Goal: Obtain resource: Obtain resource

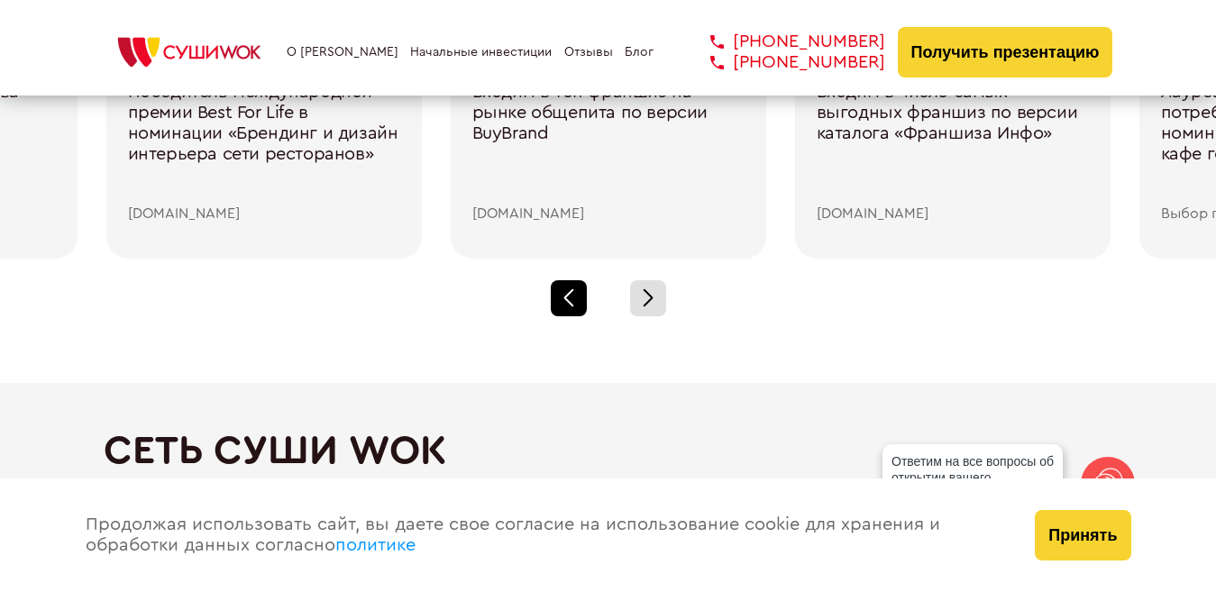
scroll to position [2613, 0]
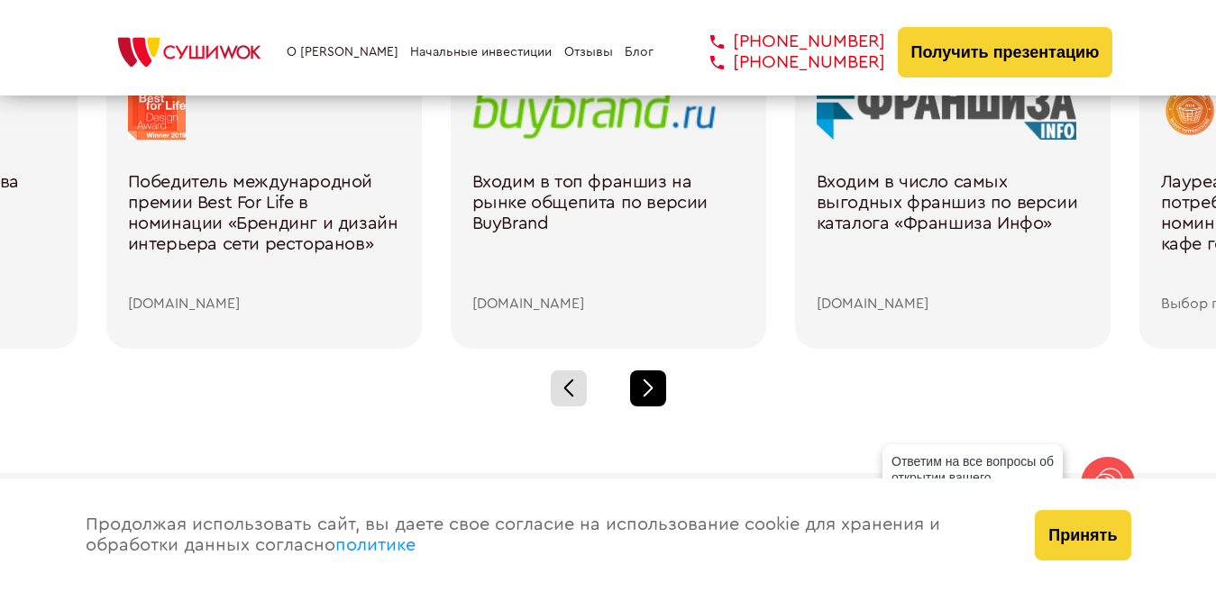
click at [641, 382] on div at bounding box center [648, 388] width 36 height 36
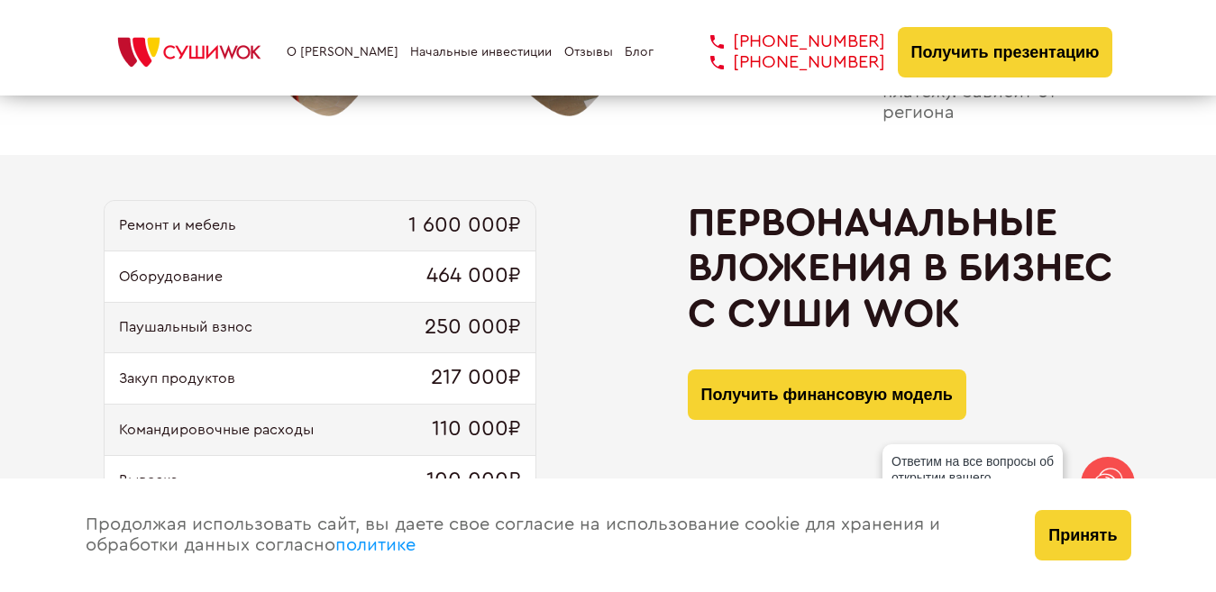
scroll to position [1622, 0]
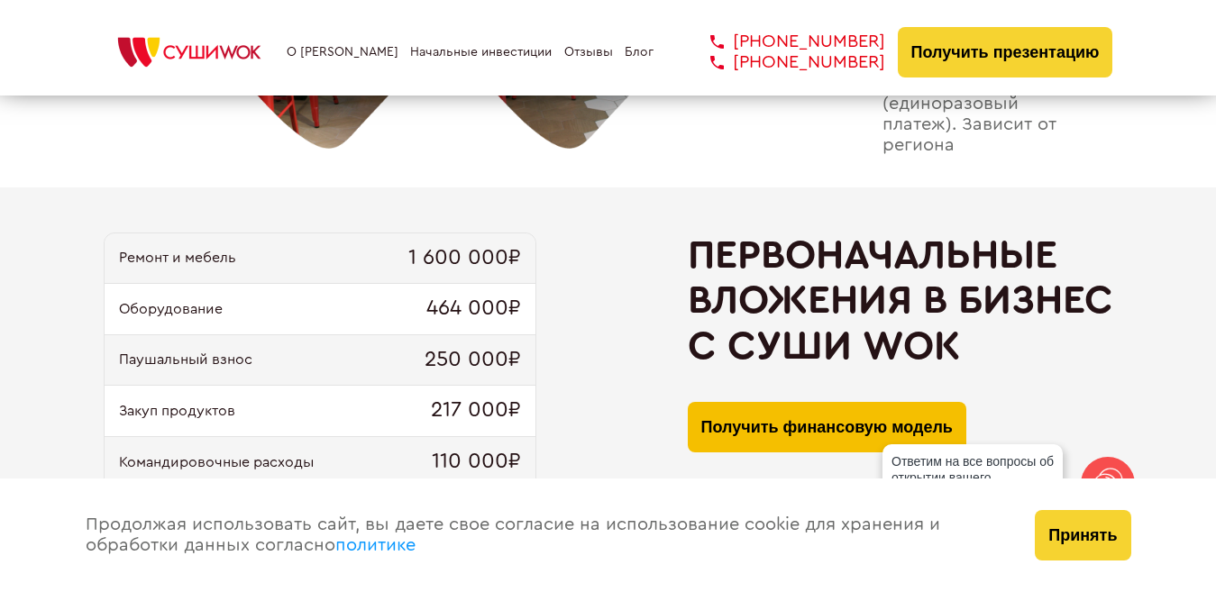
click at [724, 435] on button "Получить финансовую модель" at bounding box center [827, 427] width 278 height 50
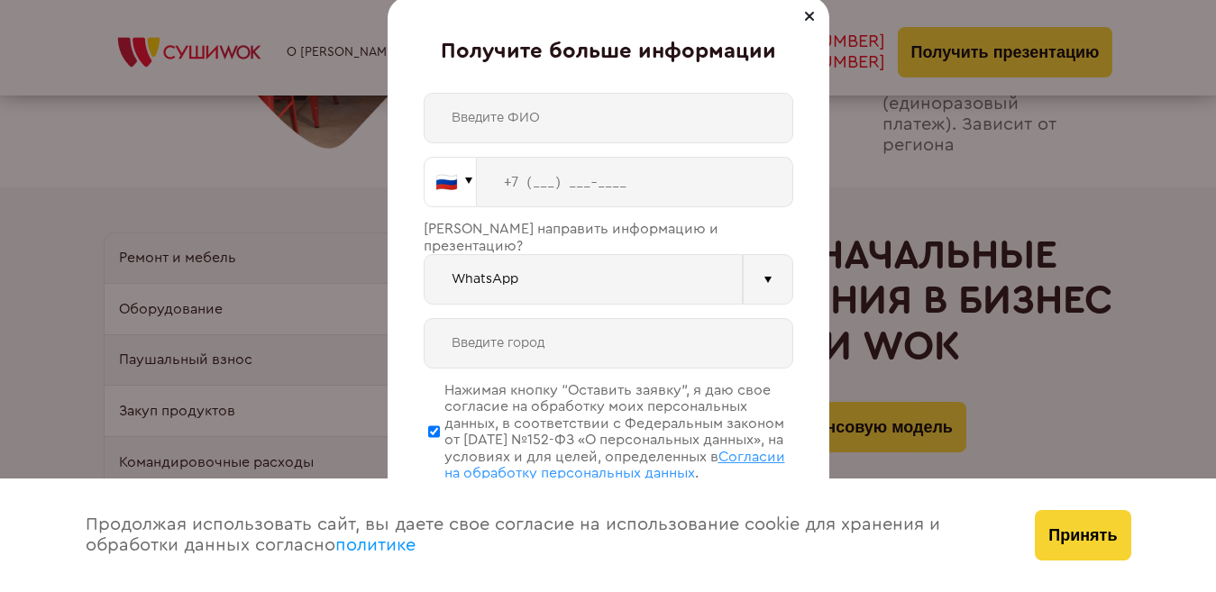
click at [470, 181] on button "🇷🇺" at bounding box center [450, 182] width 53 height 50
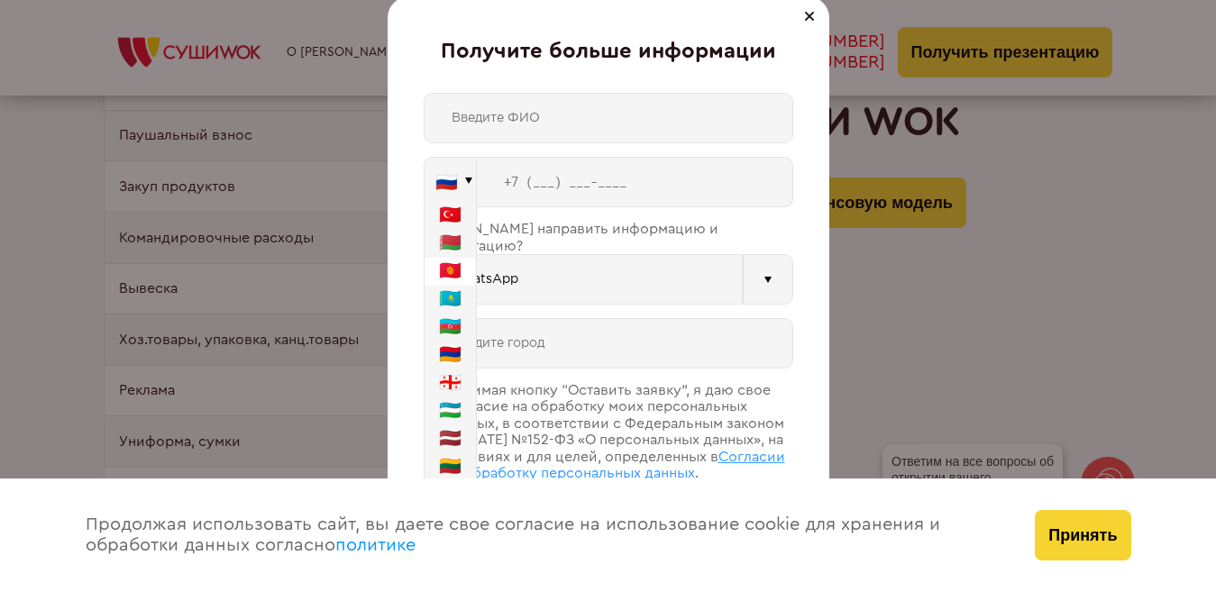
scroll to position [1802, 0]
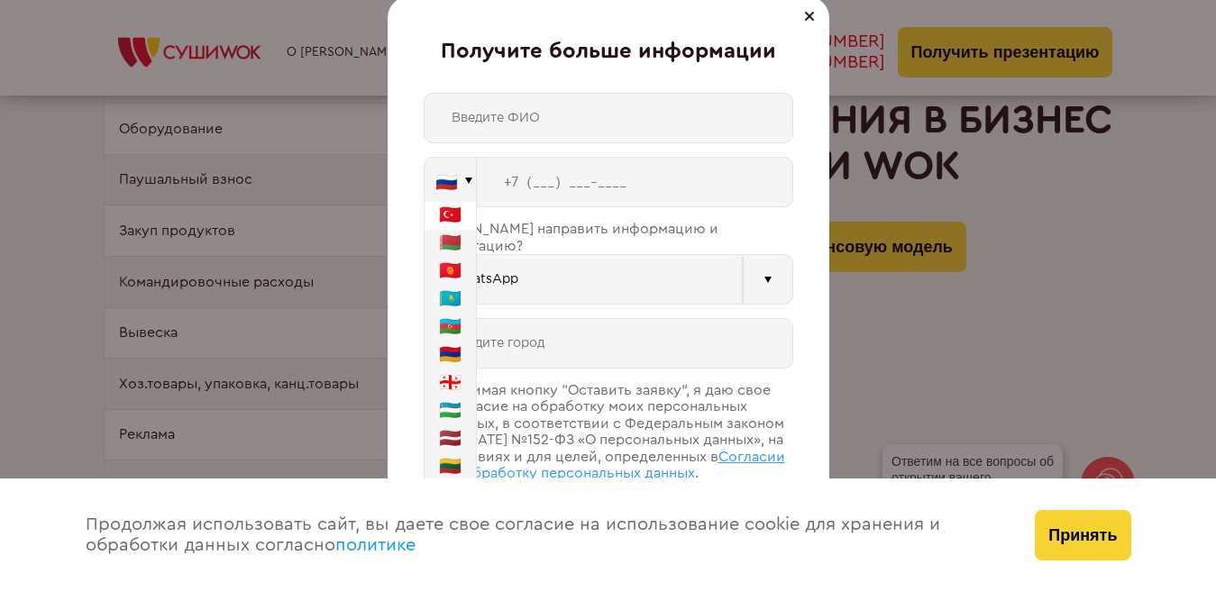
click at [432, 225] on button "🇹🇷" at bounding box center [449, 216] width 51 height 28
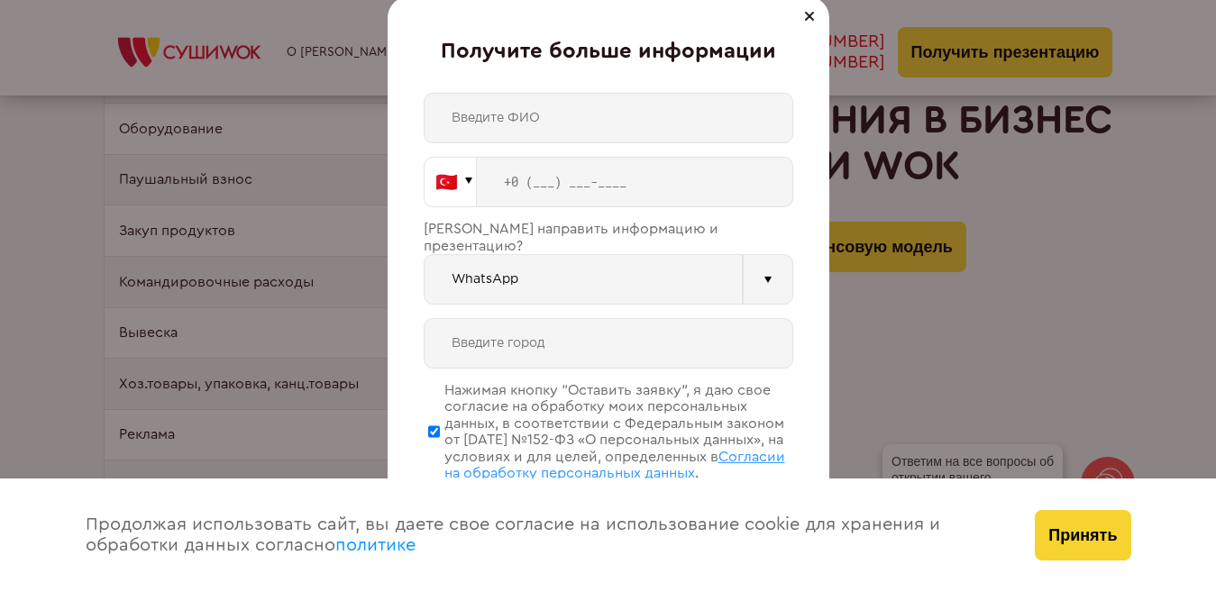
click at [454, 187] on button "🇹🇷" at bounding box center [450, 182] width 53 height 50
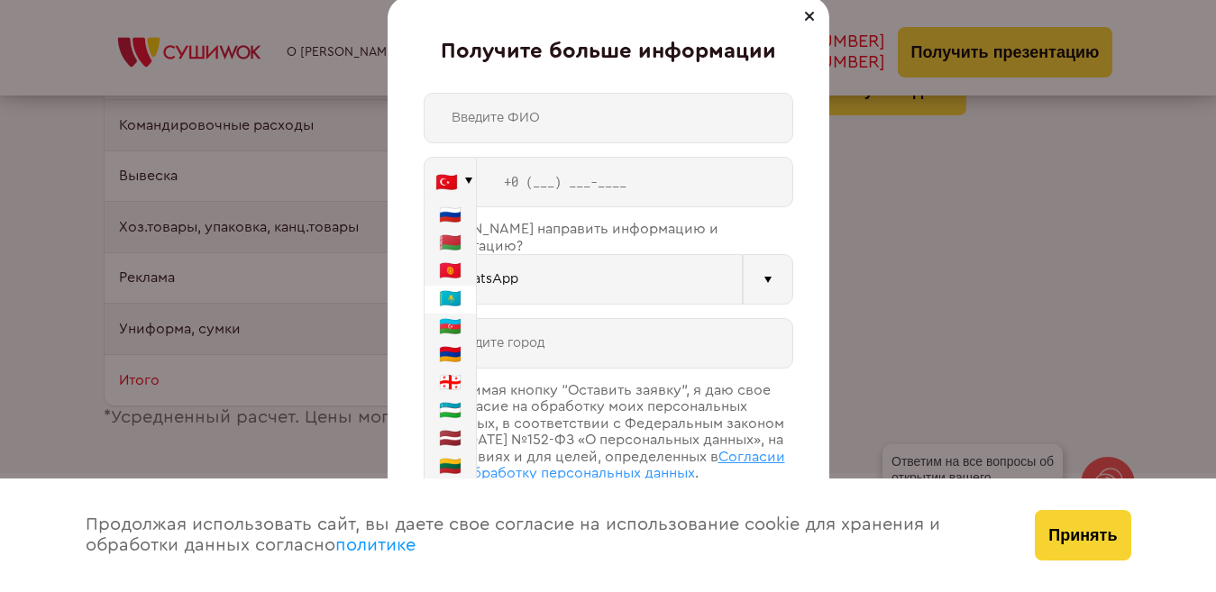
scroll to position [1983, 0]
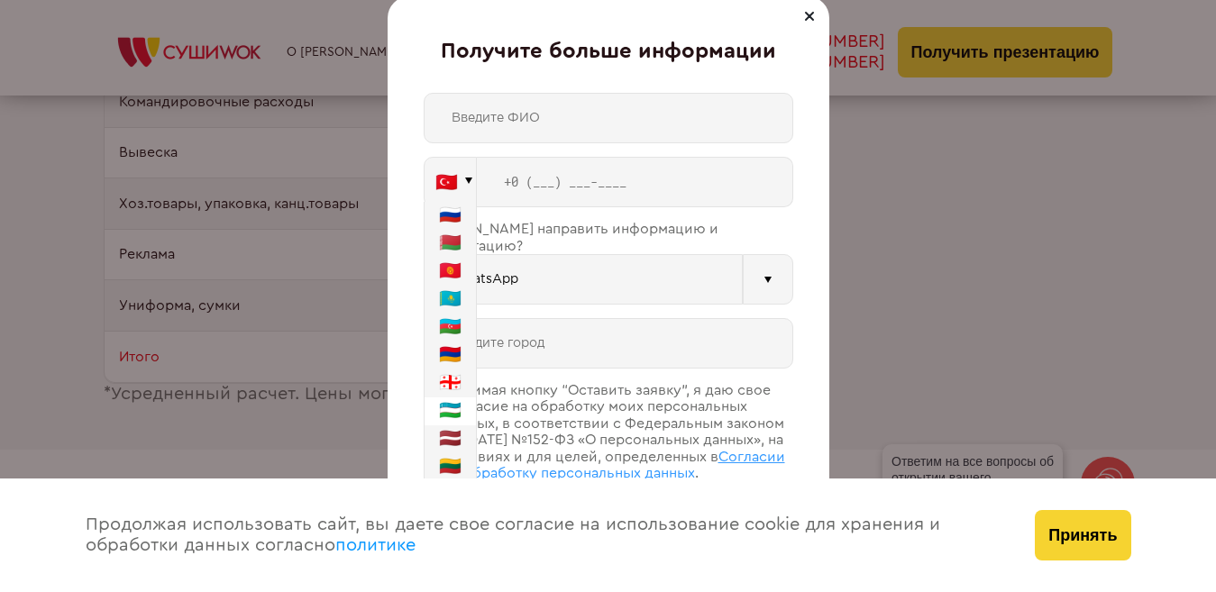
click at [470, 410] on button "🇺🇿" at bounding box center [449, 411] width 51 height 28
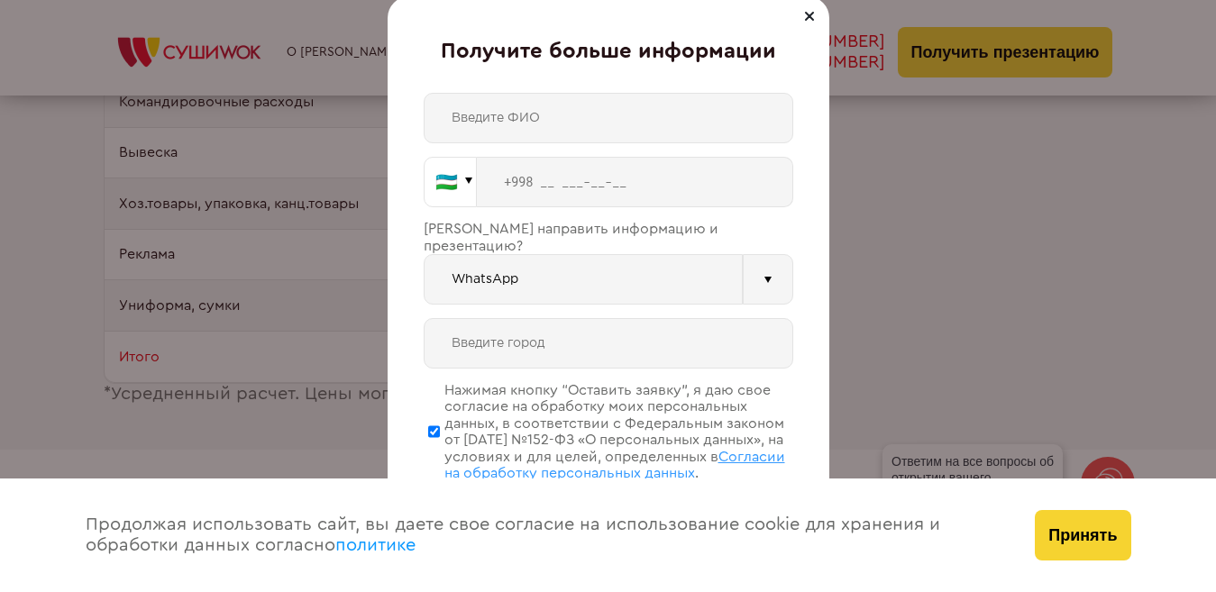
click at [448, 184] on button "🇺🇿" at bounding box center [450, 182] width 53 height 50
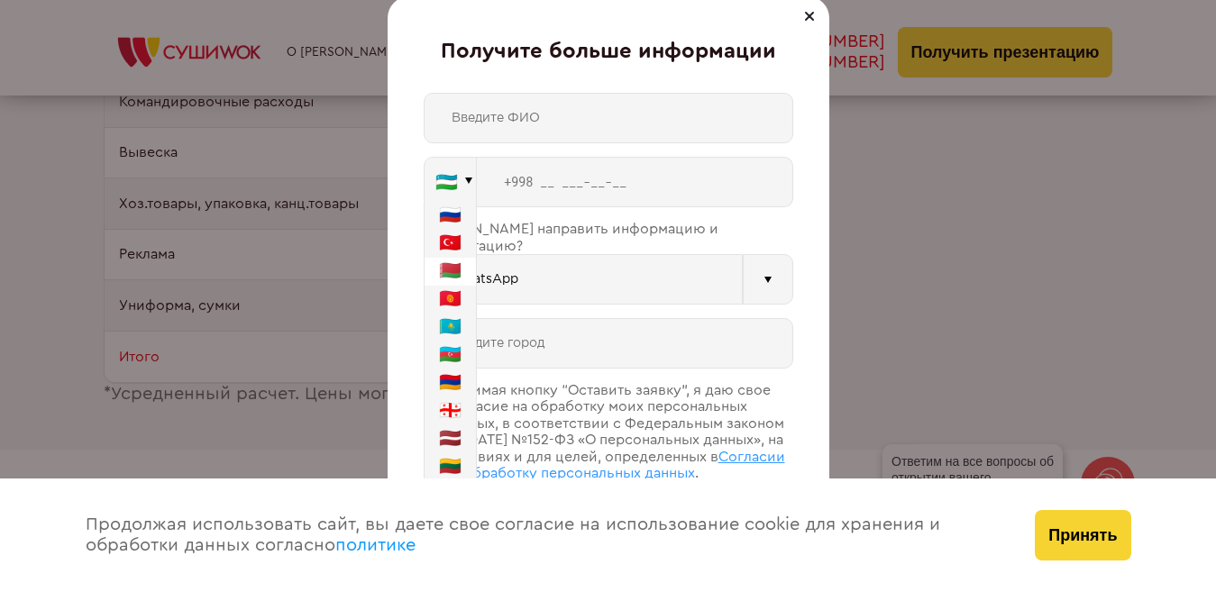
click at [442, 267] on button "🇧🇾" at bounding box center [449, 272] width 51 height 28
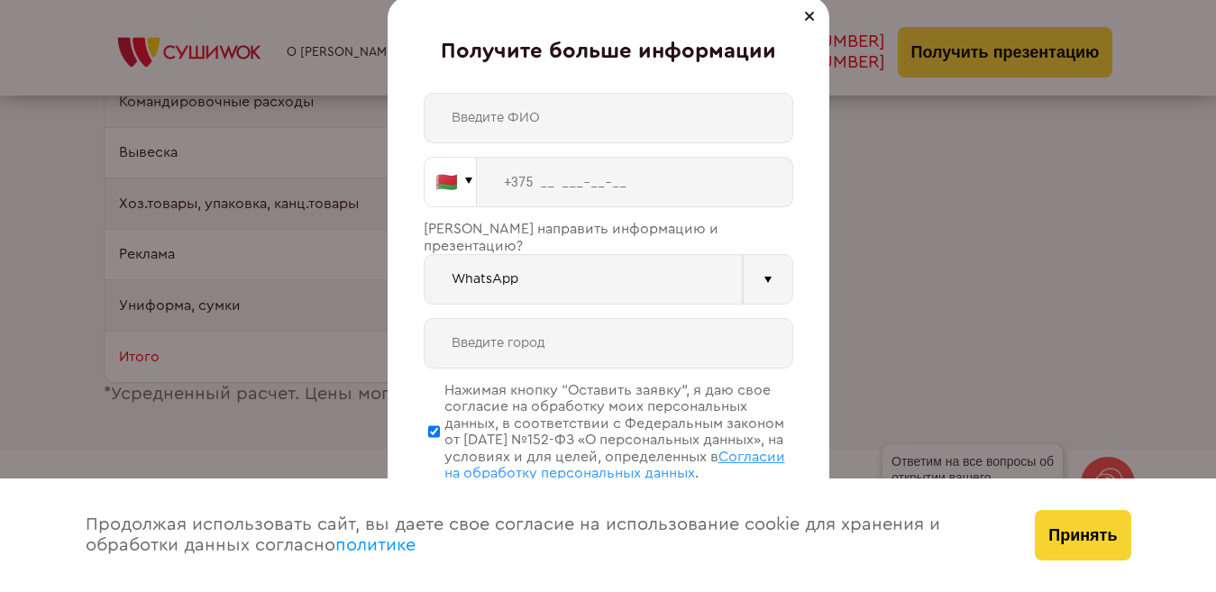
click at [448, 196] on button "🇧🇾" at bounding box center [450, 182] width 53 height 50
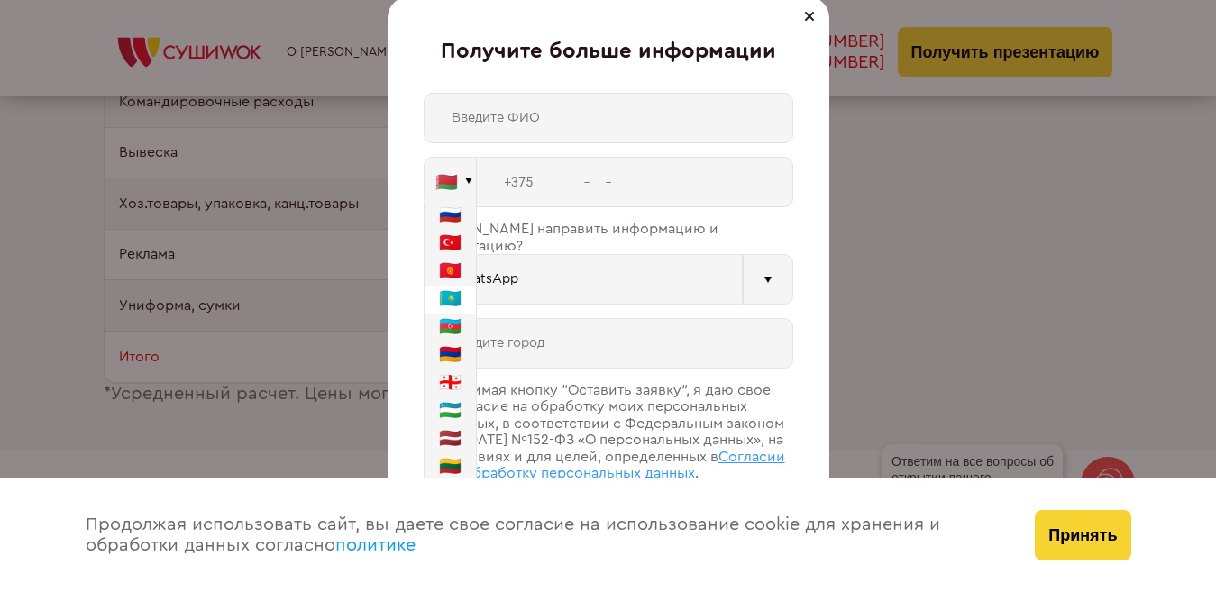
click at [449, 287] on button "🇰🇿" at bounding box center [449, 300] width 51 height 28
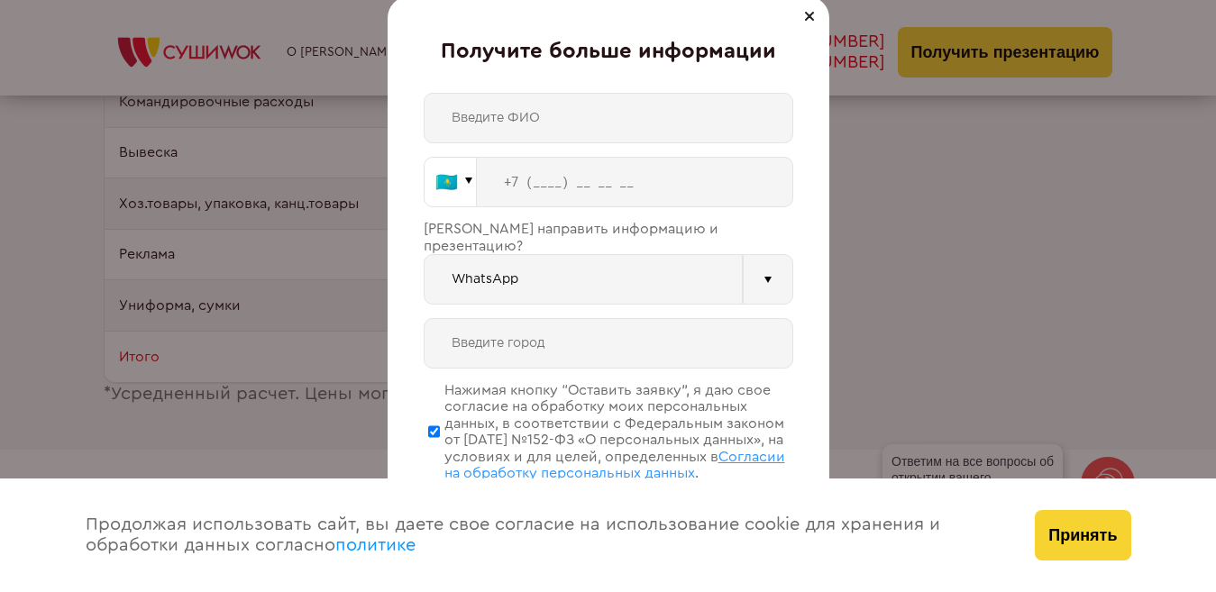
click at [452, 205] on button "🇰🇿" at bounding box center [450, 182] width 53 height 50
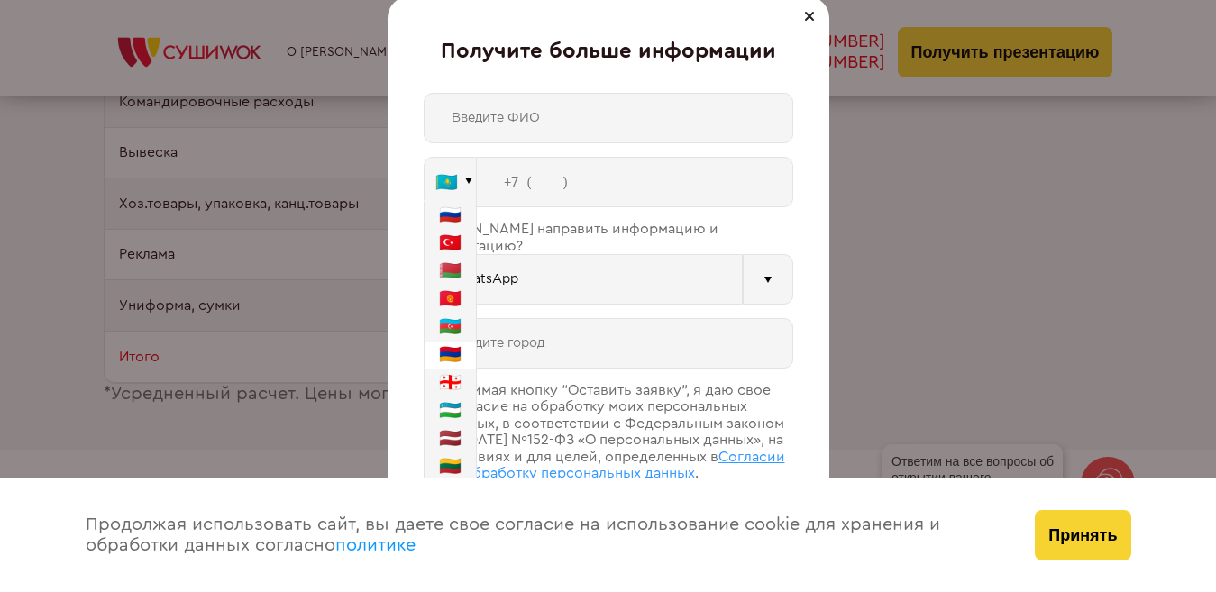
click at [443, 352] on button "🇦🇲" at bounding box center [449, 356] width 51 height 28
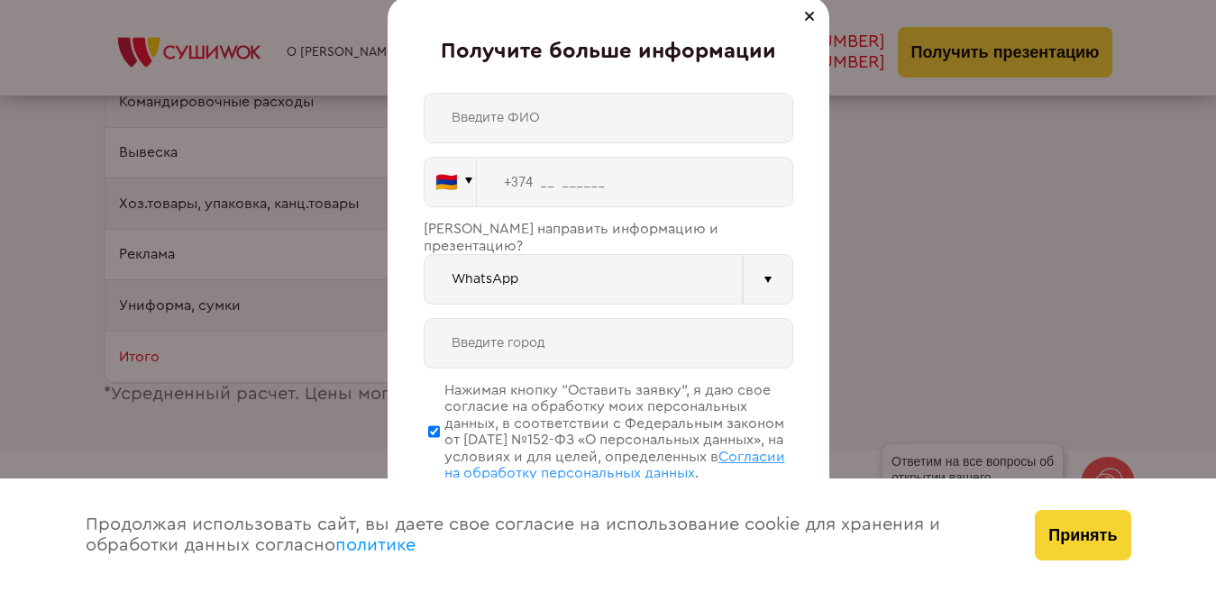
click at [477, 185] on input "tel" at bounding box center [635, 182] width 316 height 50
click at [452, 195] on button "🇦🇲" at bounding box center [450, 182] width 53 height 50
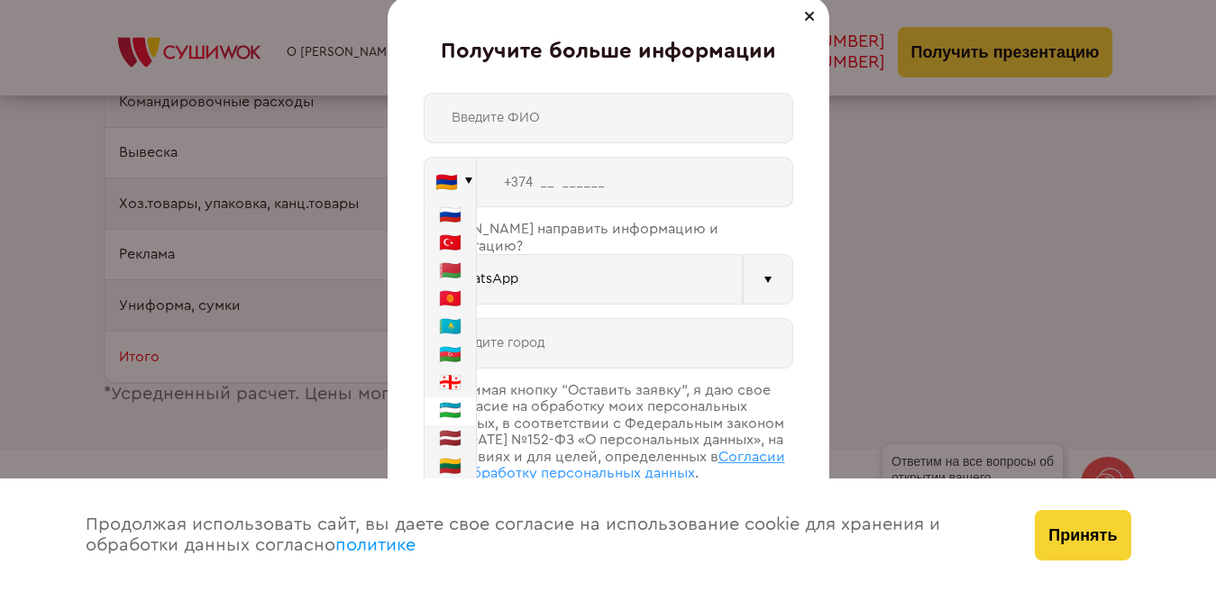
click at [447, 407] on button "🇺🇿" at bounding box center [449, 411] width 51 height 28
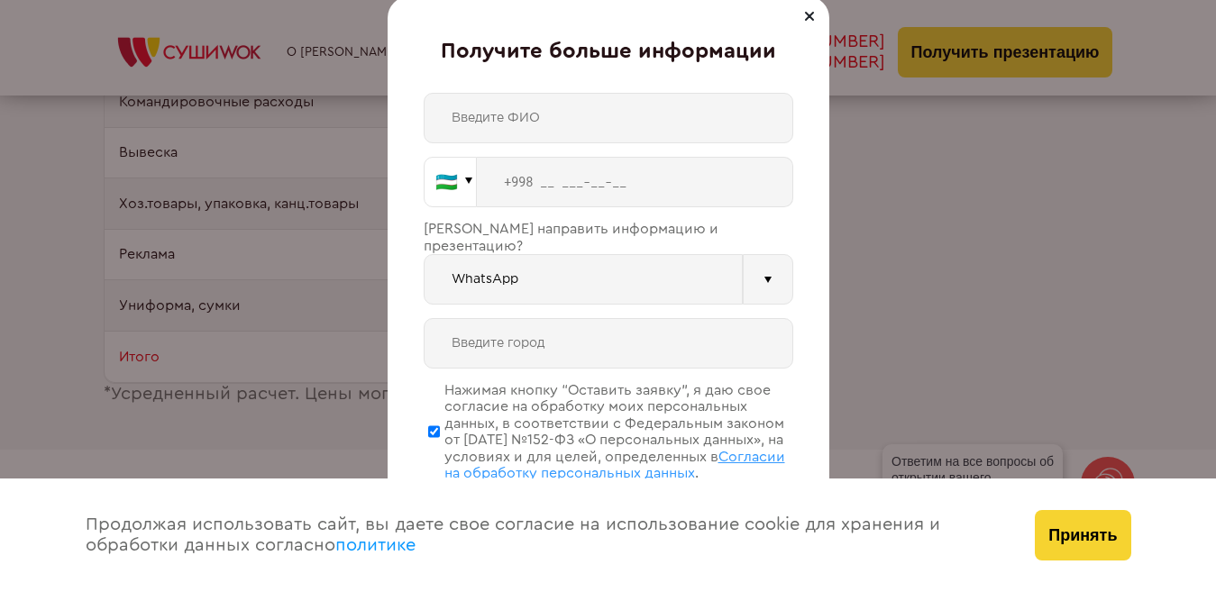
click at [461, 163] on button "🇺🇿" at bounding box center [450, 182] width 53 height 50
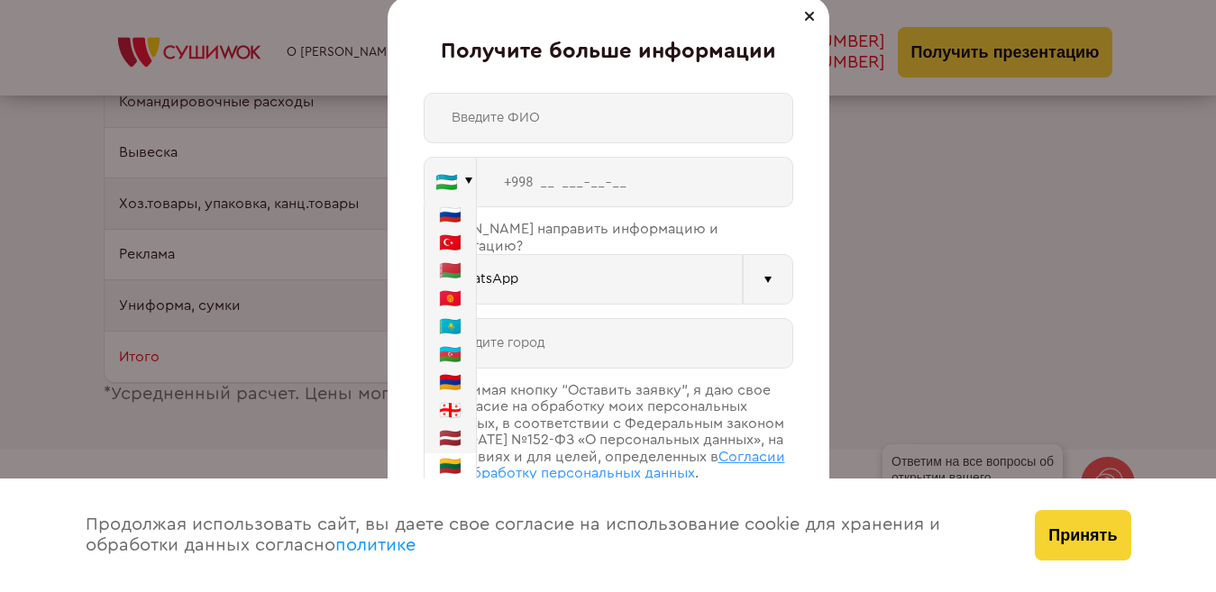
click at [437, 470] on button "🇱🇹" at bounding box center [449, 467] width 51 height 28
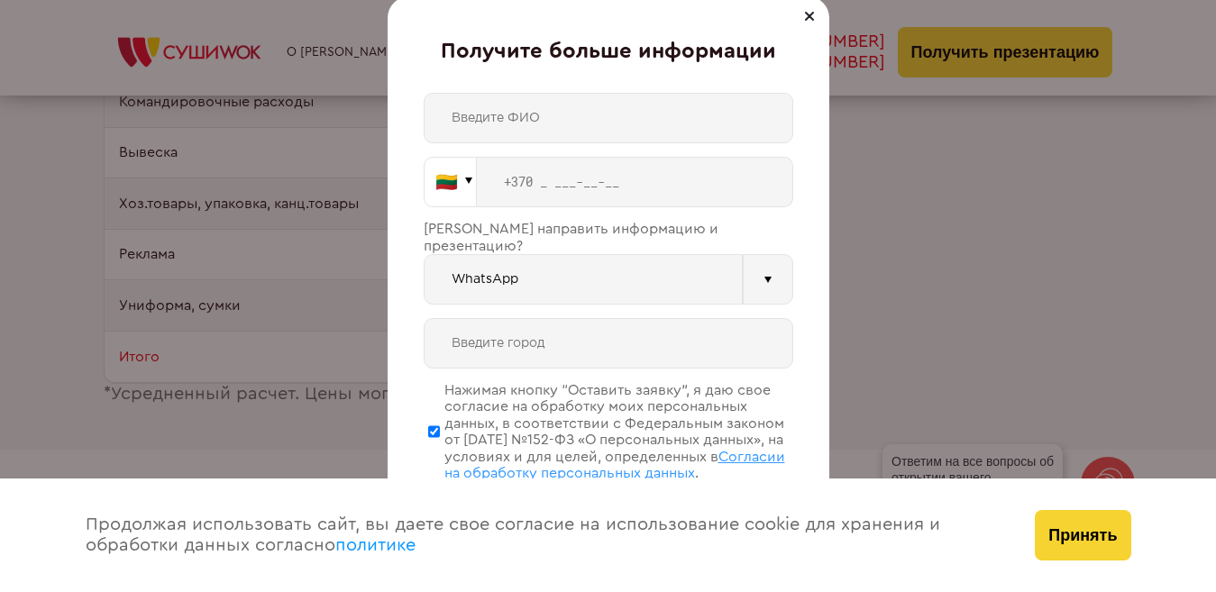
click at [446, 183] on button "🇱🇹" at bounding box center [450, 182] width 53 height 50
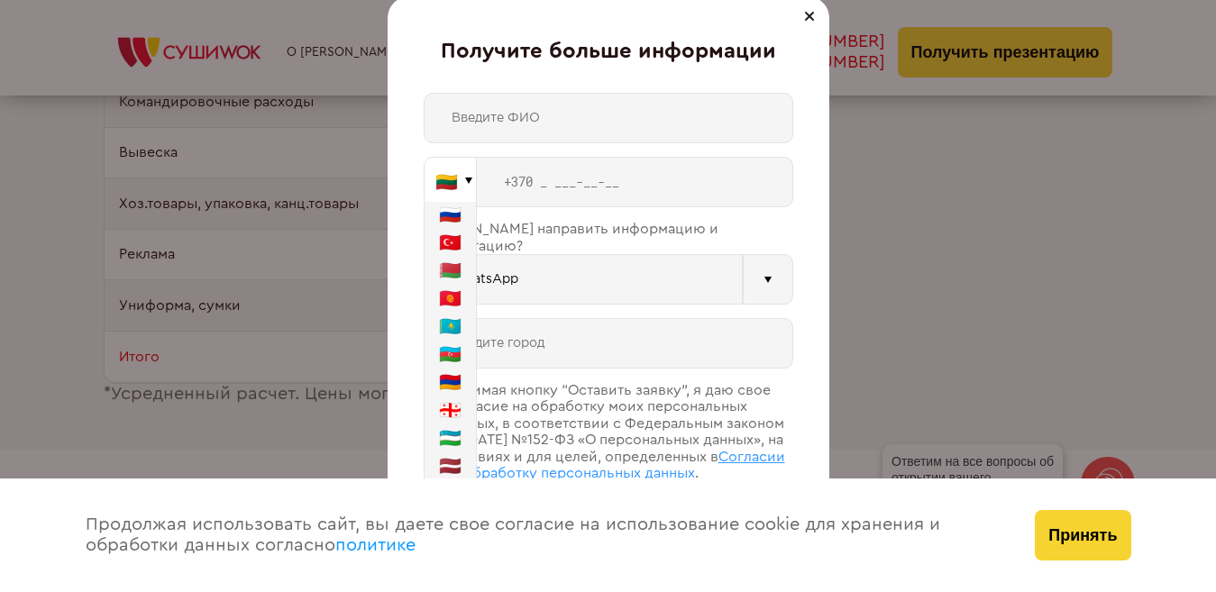
click at [454, 198] on button "🇱🇹" at bounding box center [450, 182] width 53 height 50
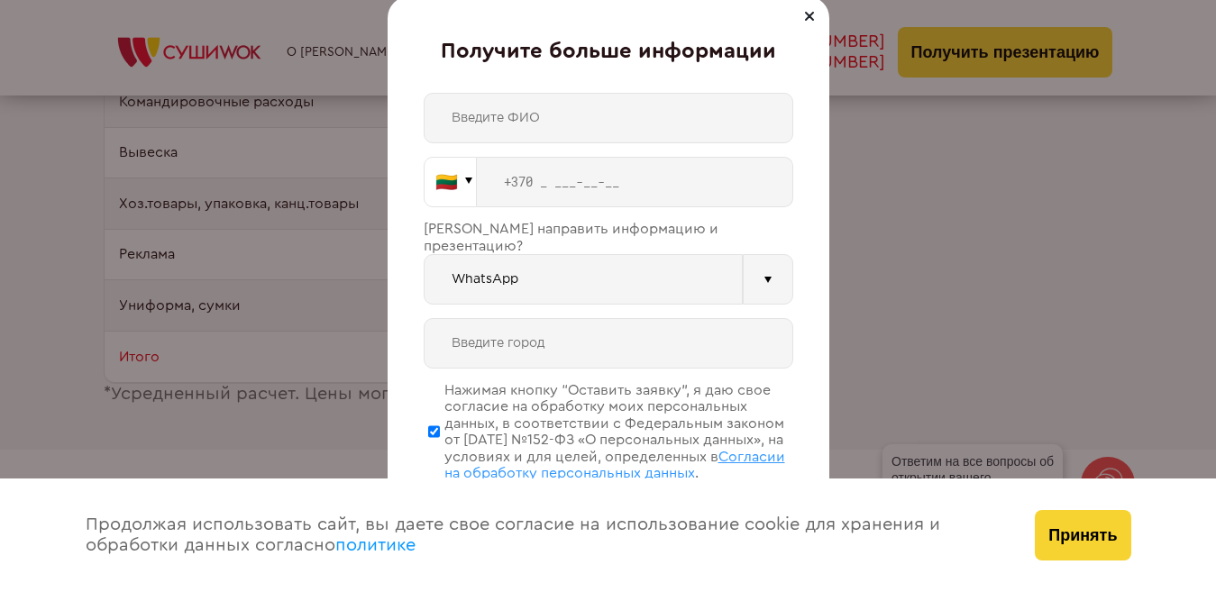
click at [454, 185] on button "🇱🇹" at bounding box center [450, 182] width 53 height 50
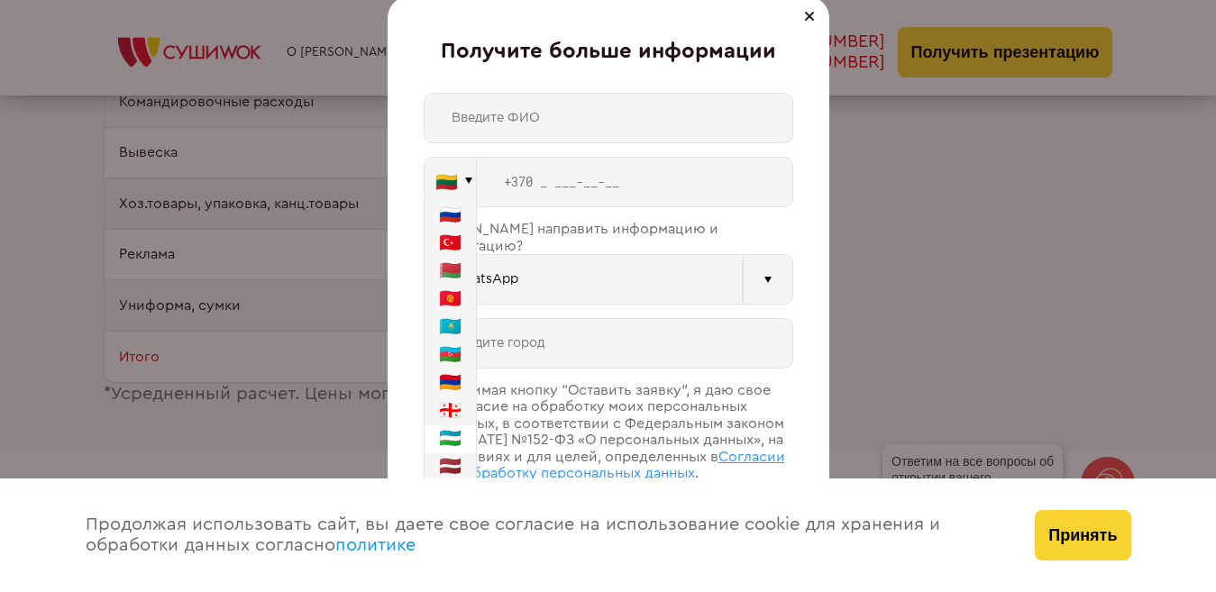
click at [458, 434] on button "🇺🇿" at bounding box center [449, 439] width 51 height 28
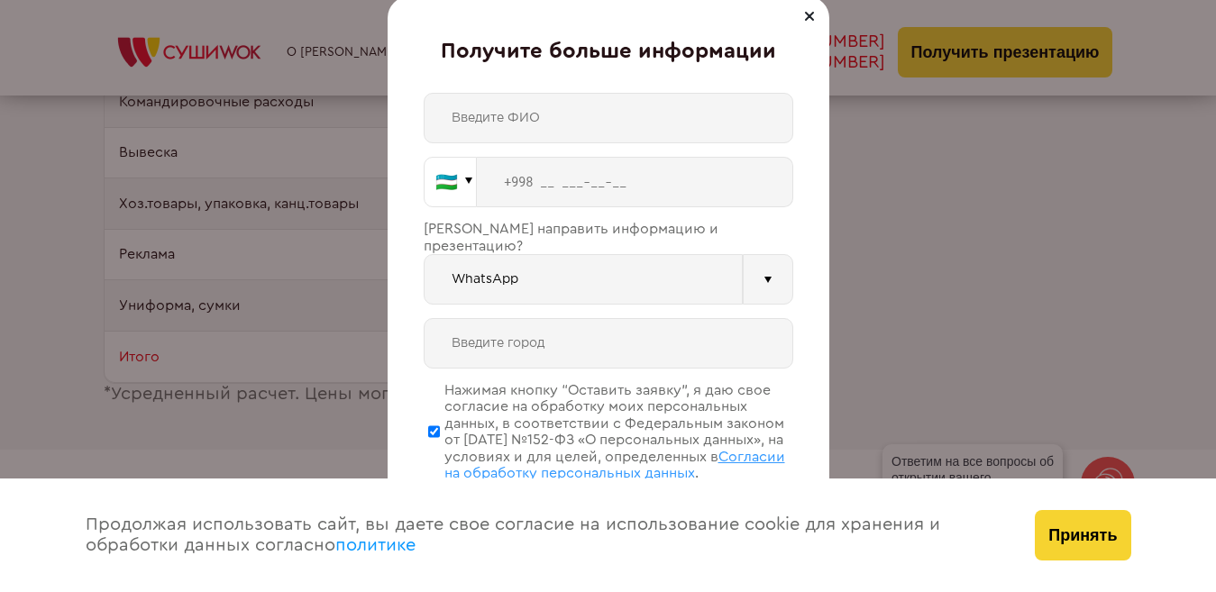
click at [433, 186] on button "🇺🇿" at bounding box center [450, 182] width 53 height 50
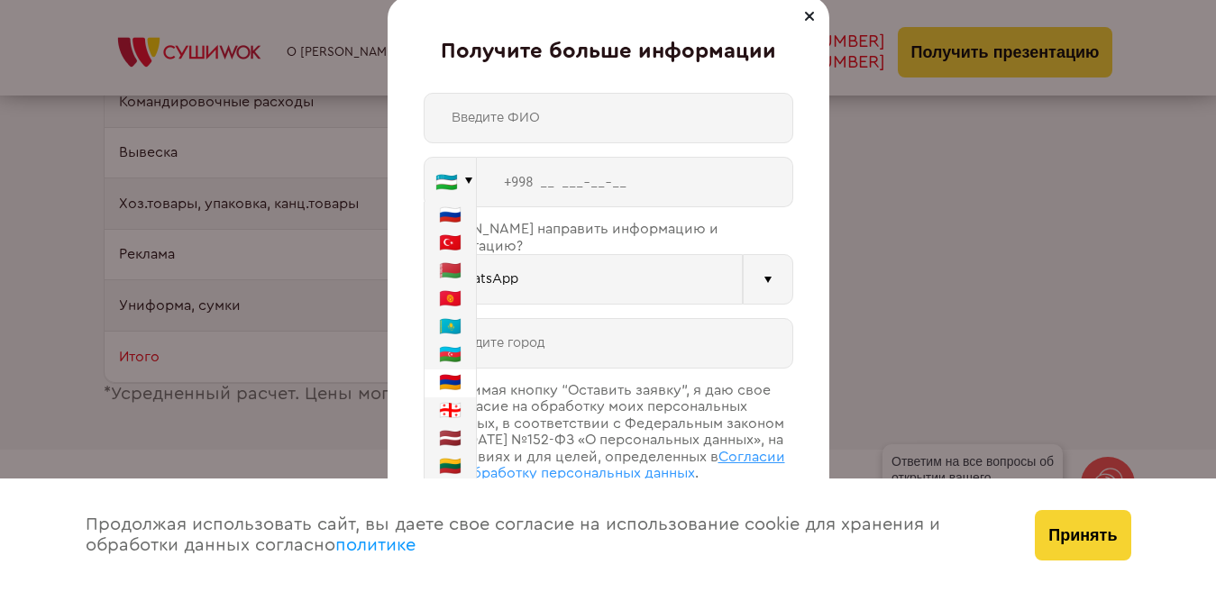
click at [449, 383] on button "🇦🇲" at bounding box center [449, 383] width 51 height 28
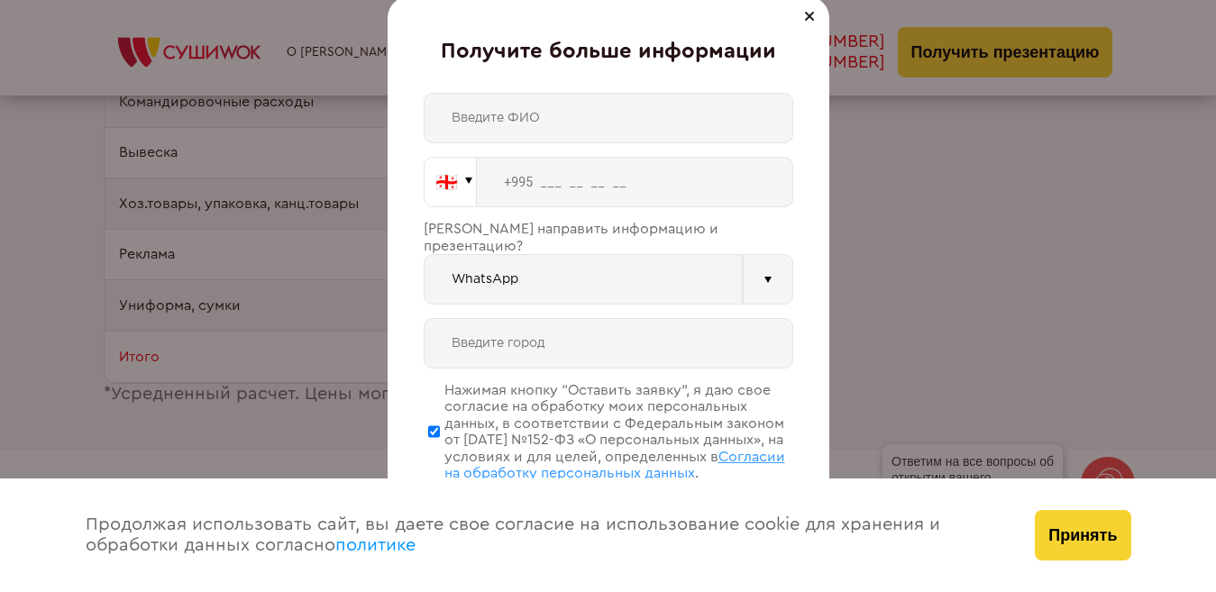
click at [449, 192] on button "🇬🇪" at bounding box center [450, 182] width 53 height 50
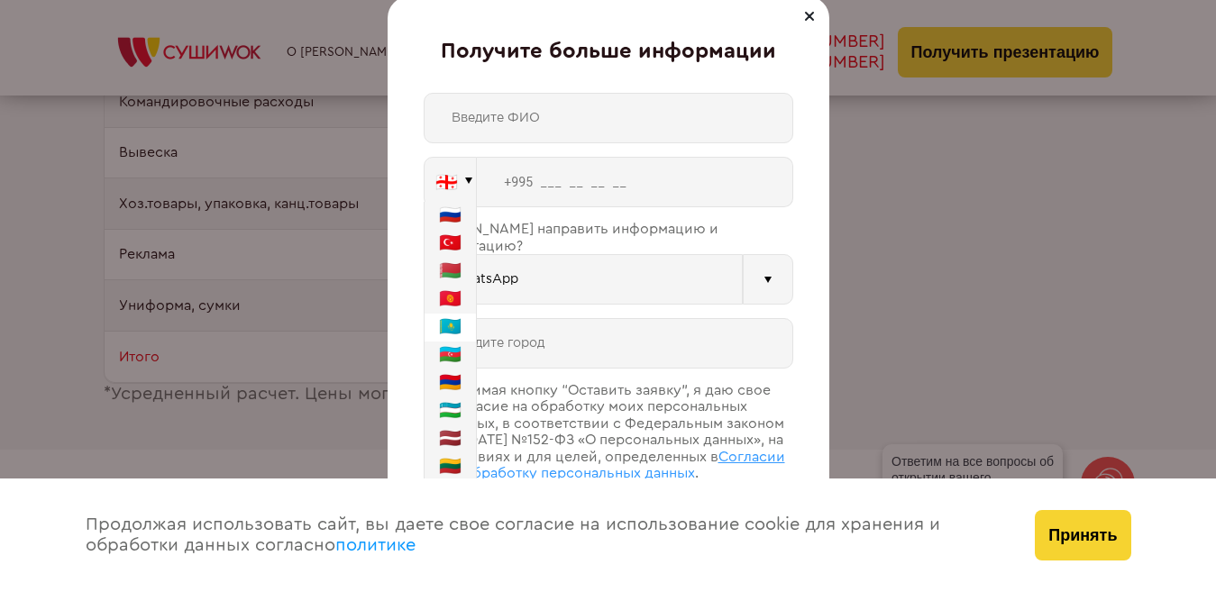
click at [443, 324] on button "🇰🇿" at bounding box center [449, 328] width 51 height 28
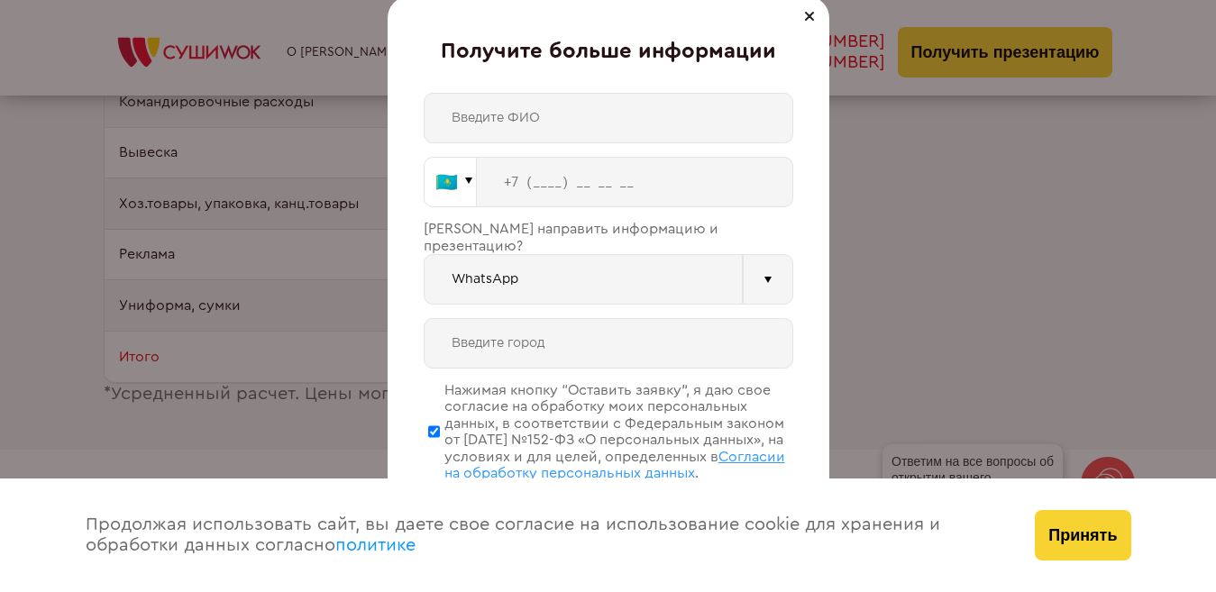
click at [461, 190] on button "🇰🇿" at bounding box center [450, 182] width 53 height 50
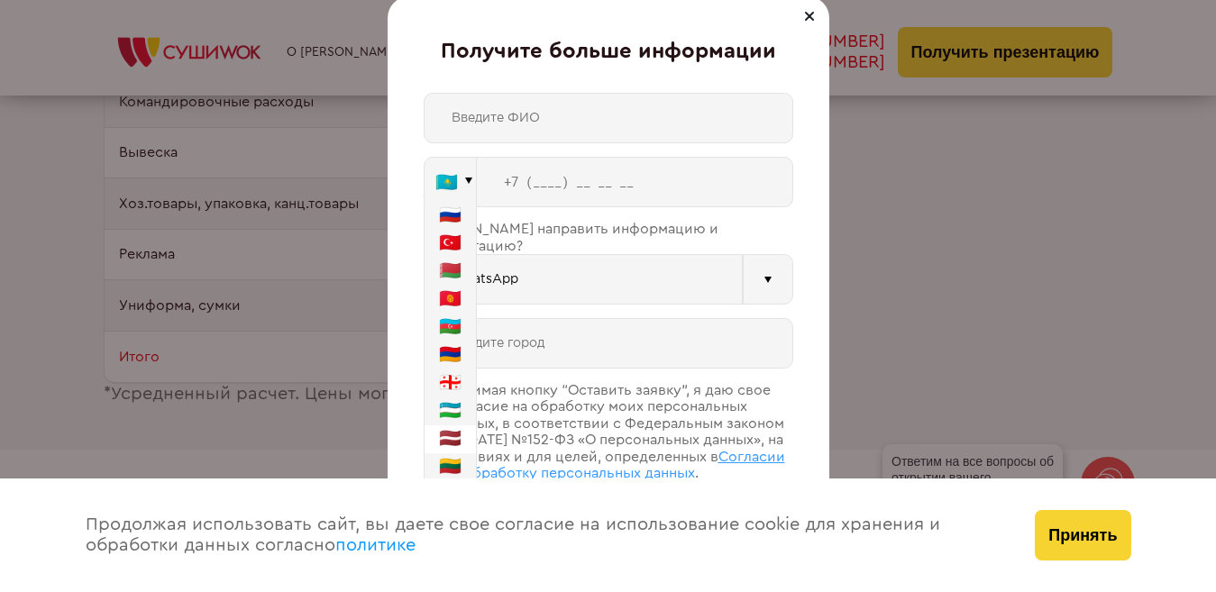
click at [441, 438] on button "🇱🇻" at bounding box center [449, 439] width 51 height 28
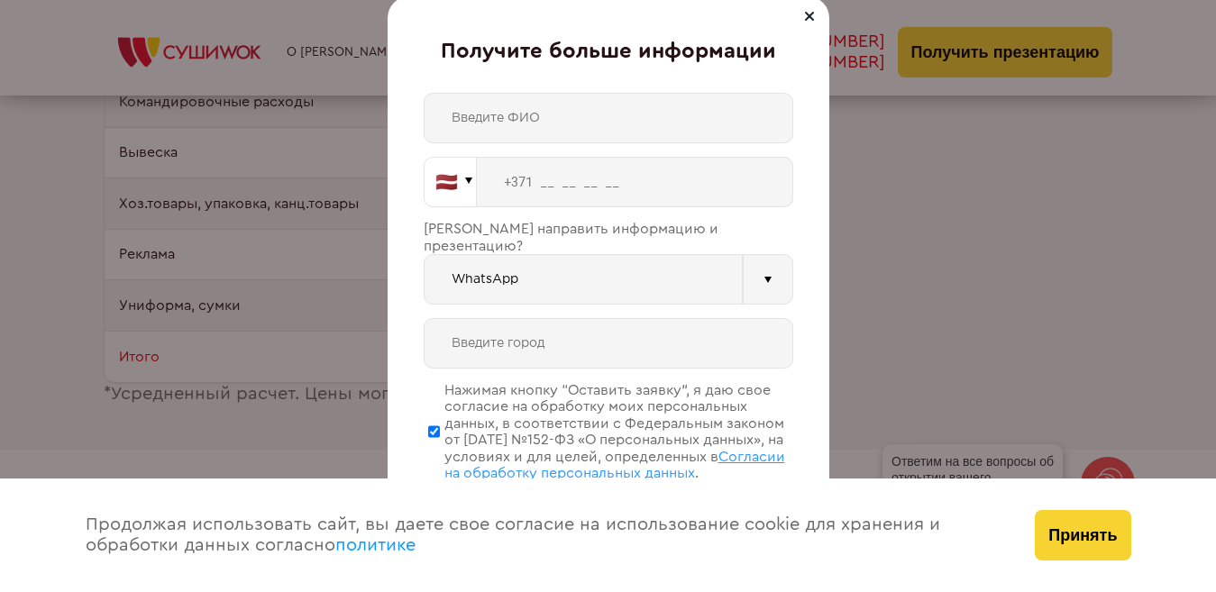
click at [455, 207] on button "🇱🇻" at bounding box center [450, 182] width 53 height 50
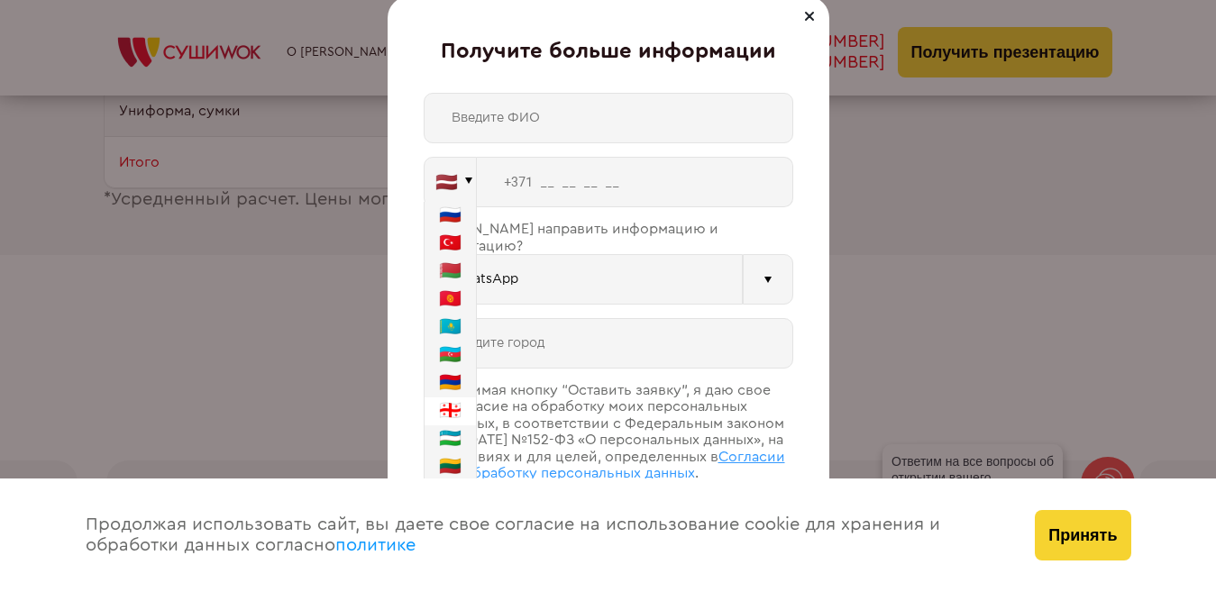
scroll to position [2163, 0]
click at [460, 250] on button "🇹🇷" at bounding box center [449, 244] width 51 height 28
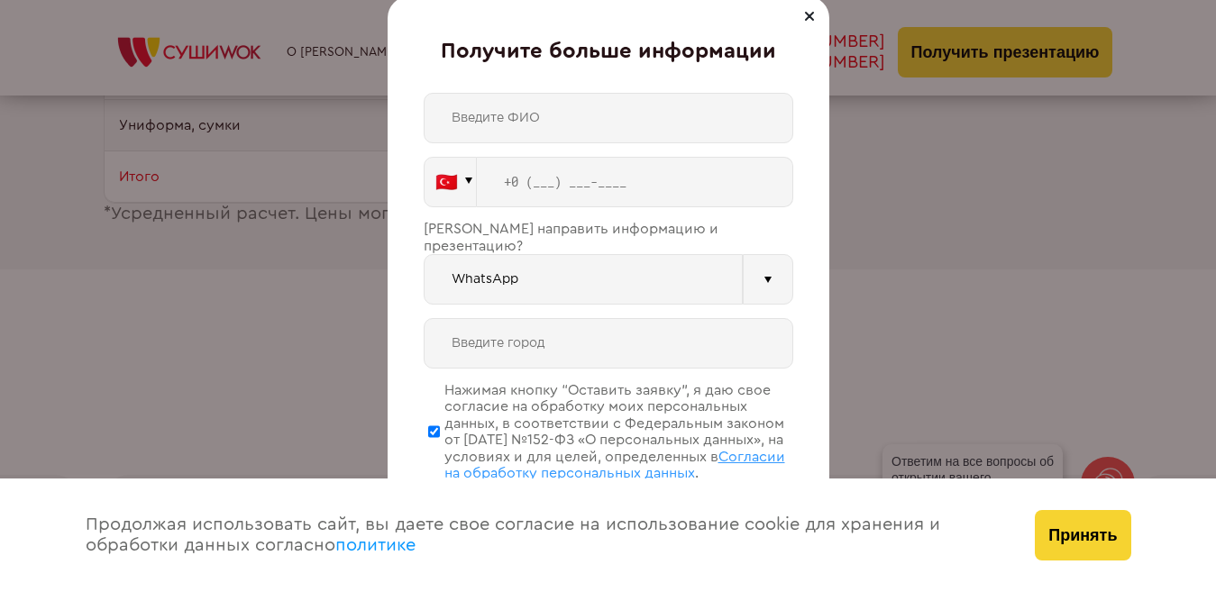
click at [540, 169] on input "tel" at bounding box center [635, 182] width 316 height 50
type input "+0 (7__) ___-____"
type input "[PHONE_NUMBER]"
click at [563, 276] on input "WhatsApp" at bounding box center [583, 279] width 319 height 50
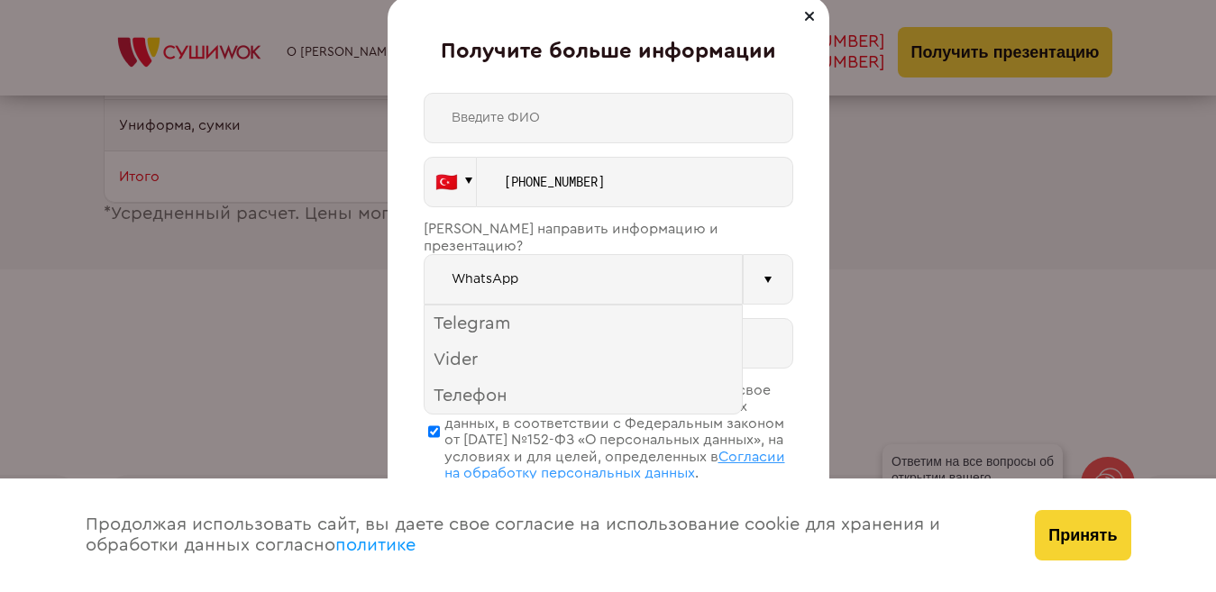
click at [556, 271] on input "WhatsApp" at bounding box center [583, 279] width 319 height 50
click at [552, 318] on input "text" at bounding box center [608, 343] width 369 height 50
click at [546, 125] on input "text" at bounding box center [608, 118] width 369 height 50
type input "Elizadeeli"
click at [543, 324] on input "text" at bounding box center [608, 343] width 369 height 50
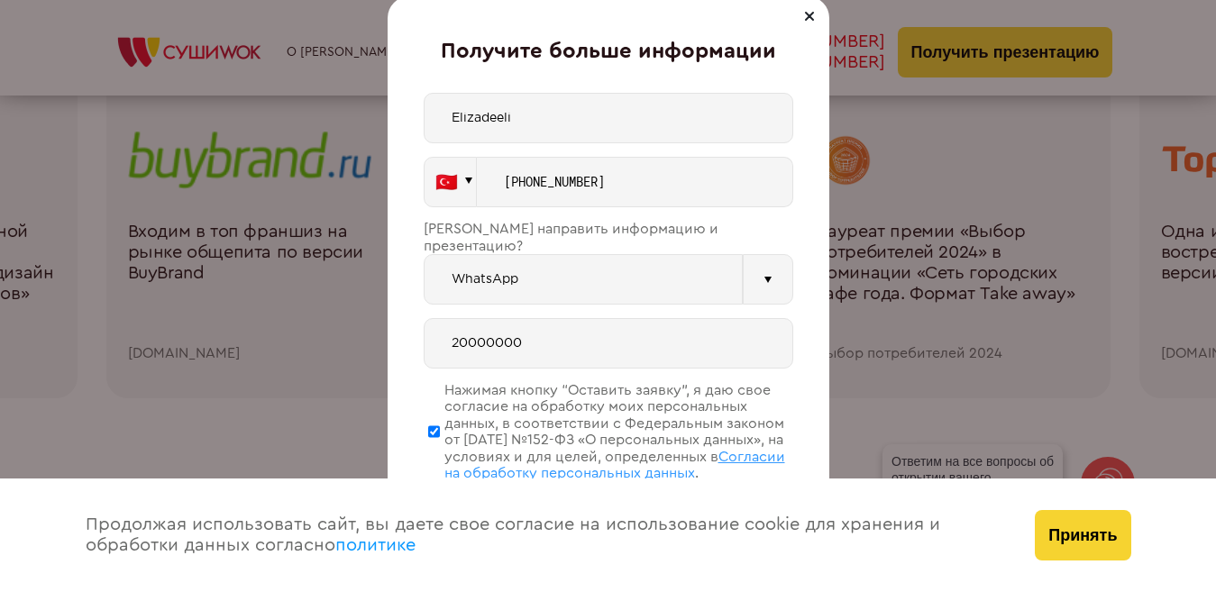
scroll to position [2613, 0]
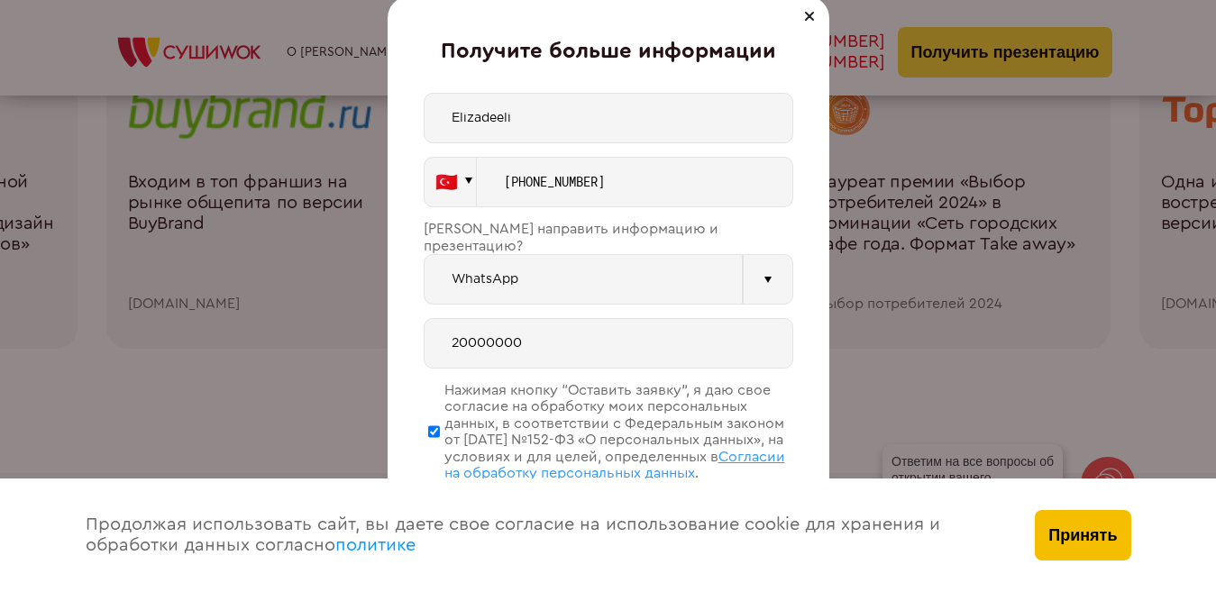
type input "20000000"
click at [1080, 544] on button "Принять" at bounding box center [1083, 535] width 96 height 50
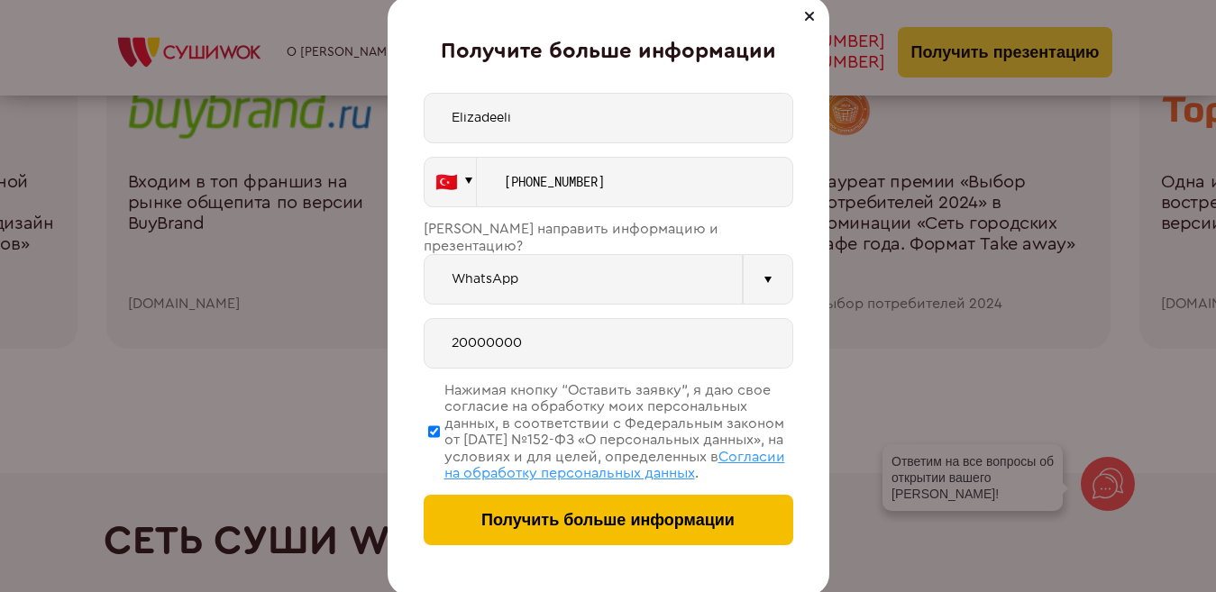
click at [762, 509] on button "Получить больше информации" at bounding box center [608, 520] width 369 height 50
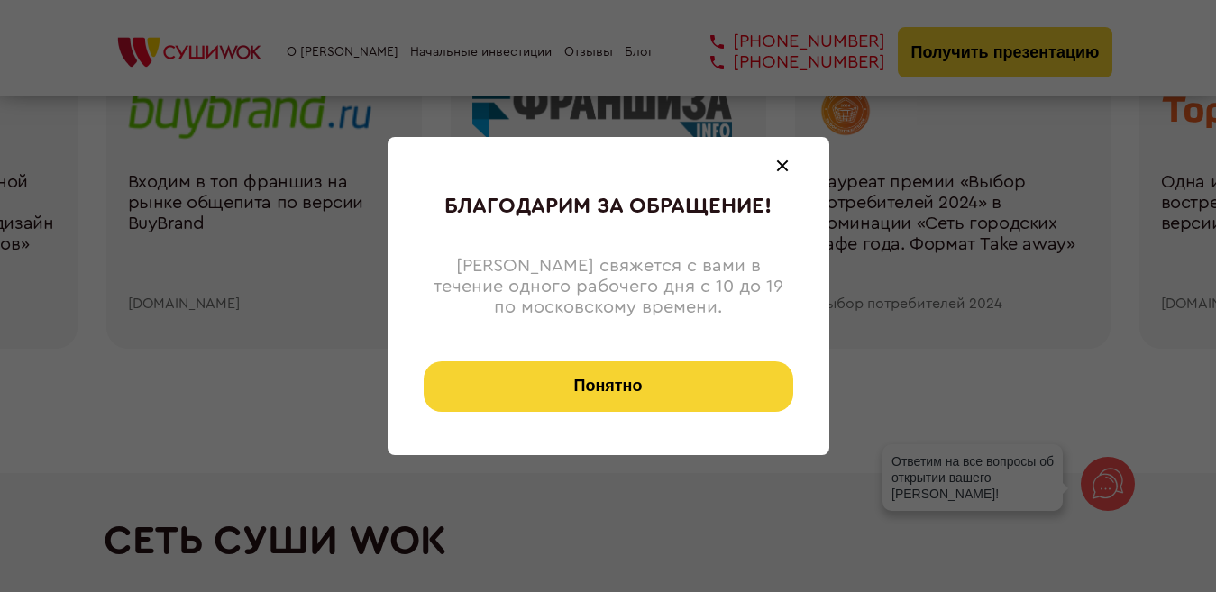
click at [757, 385] on button "Понятно" at bounding box center [608, 386] width 369 height 50
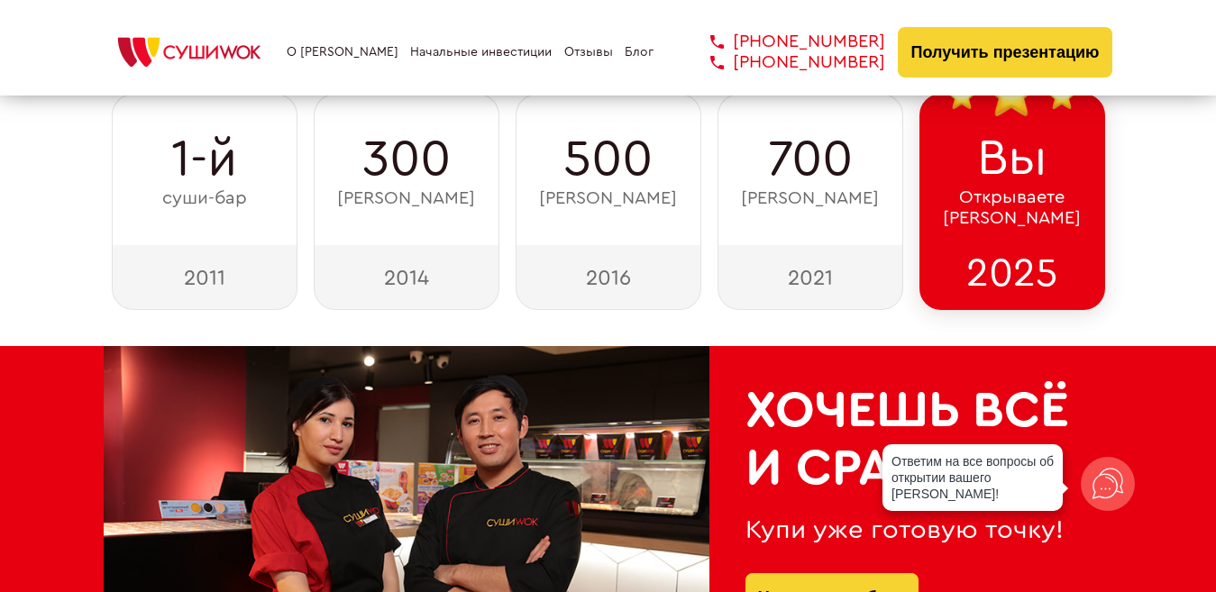
scroll to position [360, 0]
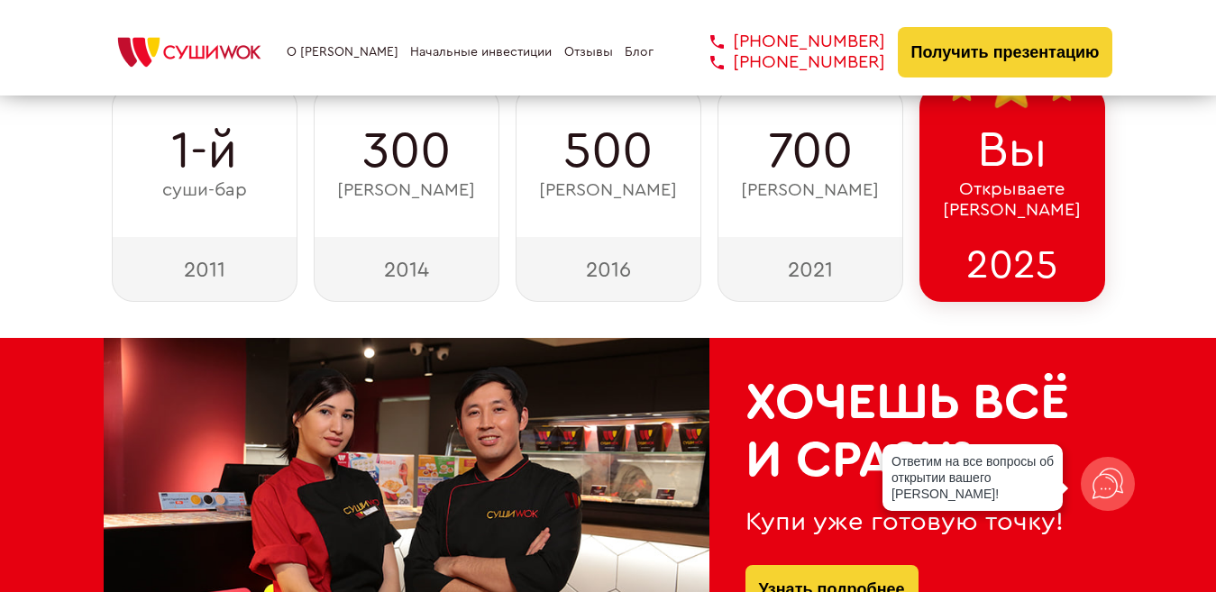
click at [1094, 481] on icon at bounding box center [1107, 484] width 31 height 31
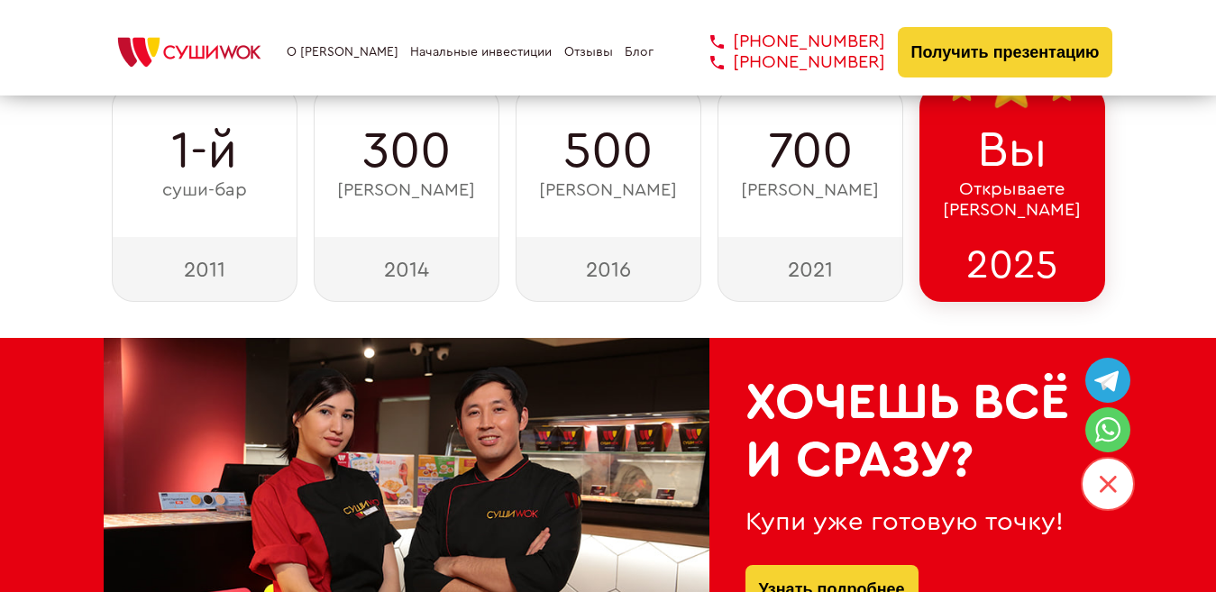
click at [968, 188] on span "Открываете Суши Wok" at bounding box center [1012, 199] width 138 height 41
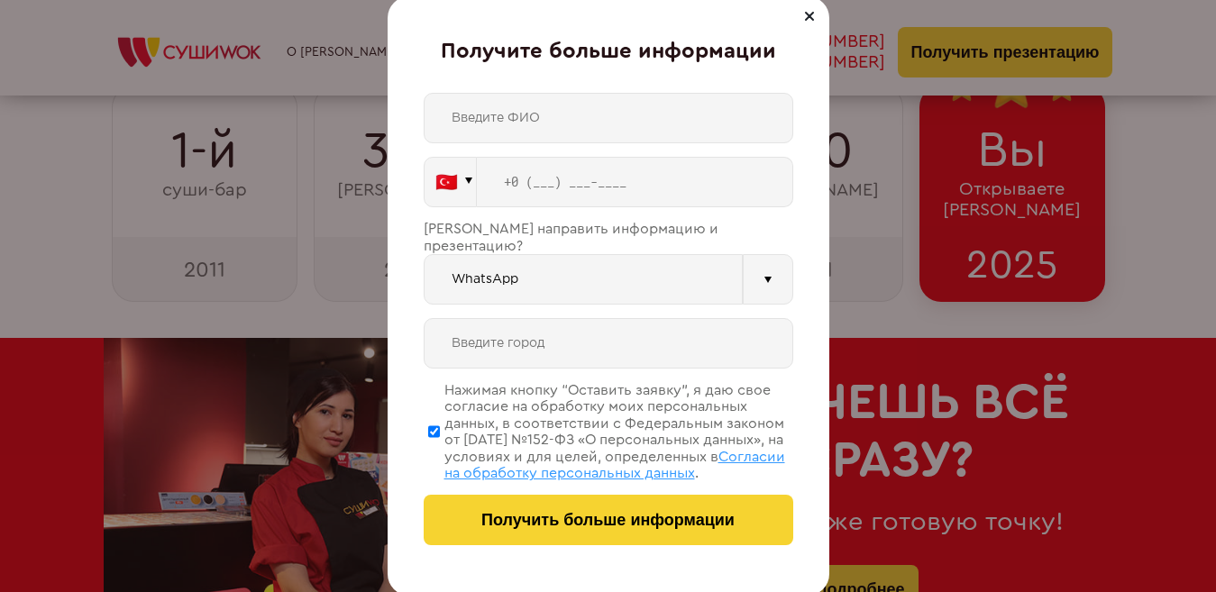
click at [813, 6] on div at bounding box center [809, 16] width 22 height 22
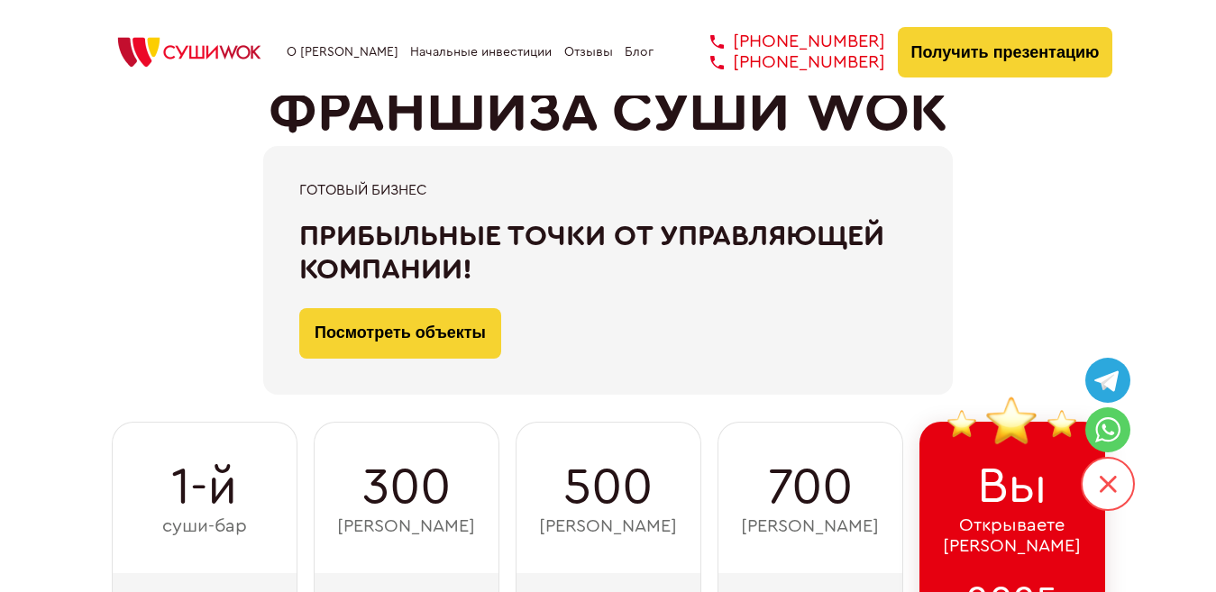
scroll to position [0, 0]
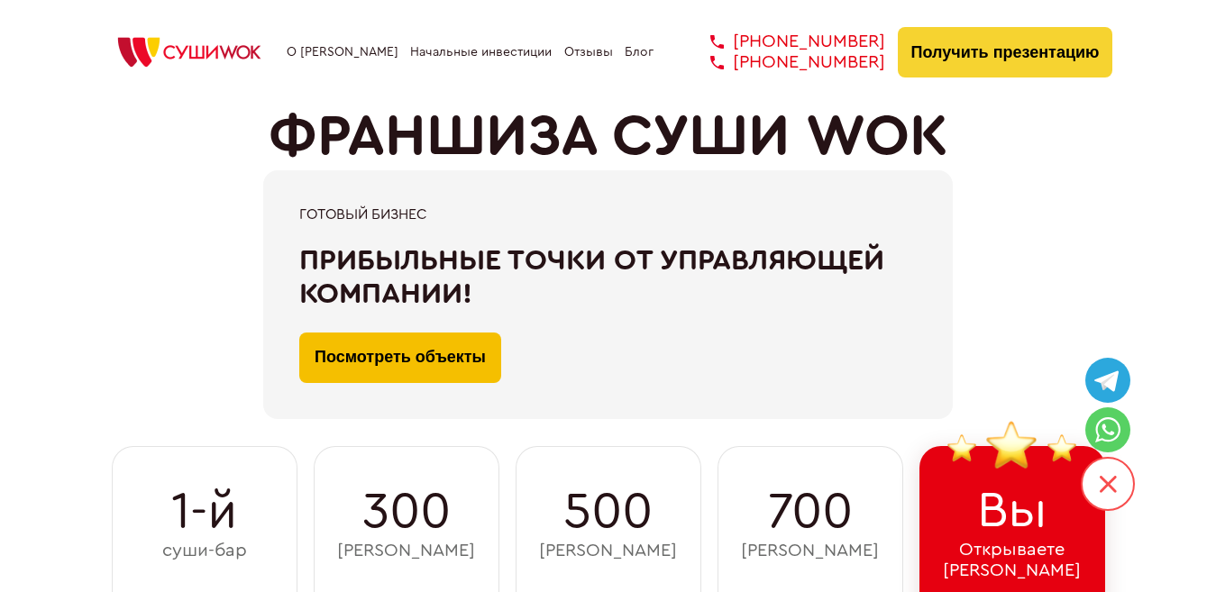
click at [434, 353] on link "Посмотреть объекты" at bounding box center [400, 358] width 202 height 50
